Goal: Transaction & Acquisition: Purchase product/service

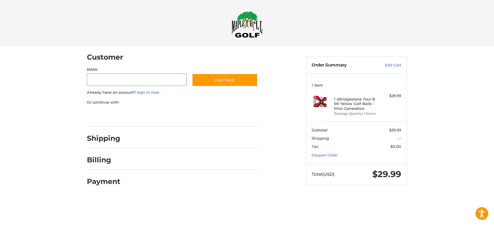
click at [101, 78] on input "Email" at bounding box center [137, 79] width 100 height 13
type input "**********"
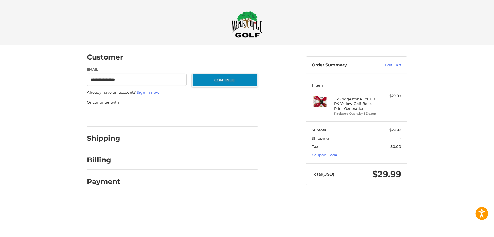
click at [225, 79] on button "Continue" at bounding box center [225, 79] width 66 height 13
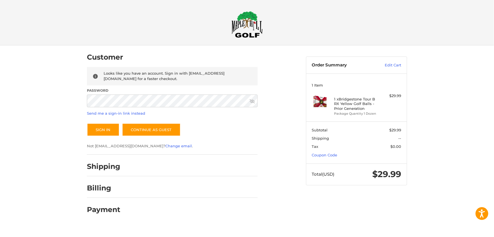
click at [252, 101] on icon at bounding box center [252, 101] width 5 height 5
click at [106, 129] on button "Sign In" at bounding box center [103, 129] width 33 height 13
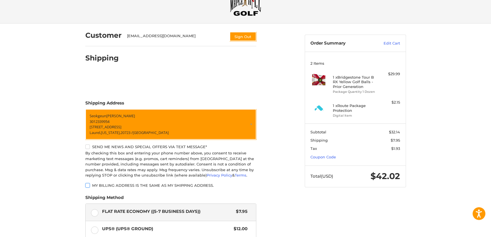
scroll to position [22, 0]
click at [391, 43] on link "Edit Cart" at bounding box center [385, 43] width 29 height 6
